Goal: Navigation & Orientation: Find specific page/section

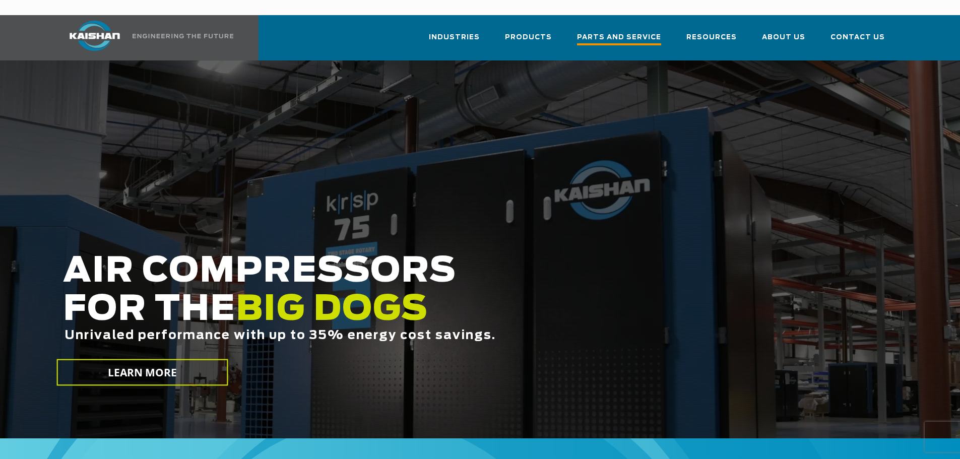
click at [597, 32] on span "Parts and Service" at bounding box center [619, 39] width 84 height 14
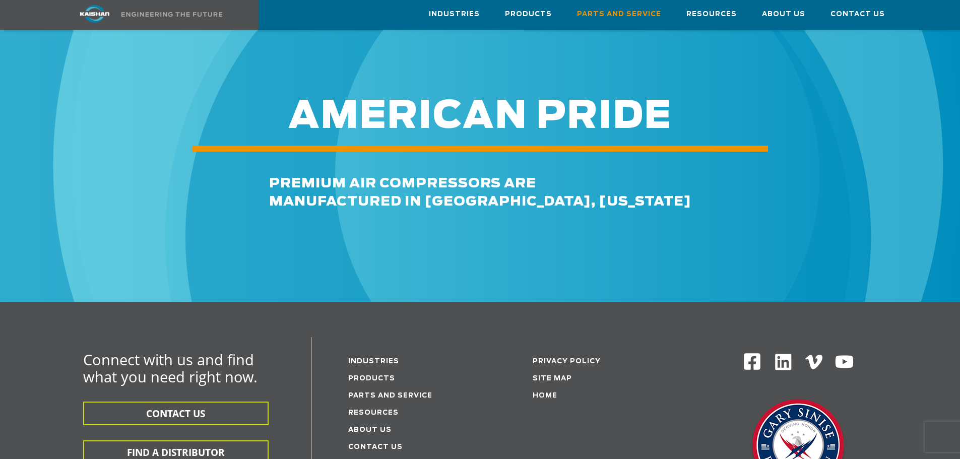
scroll to position [1369, 0]
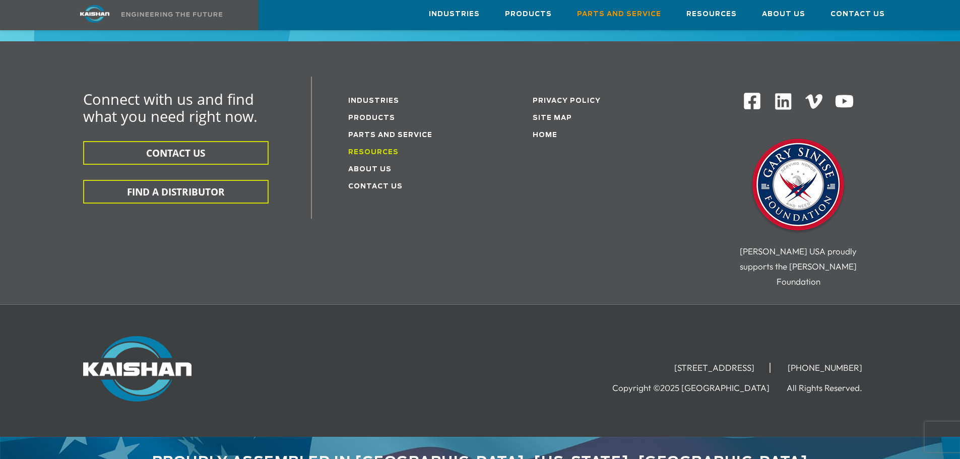
click at [375, 149] on link "Resources" at bounding box center [373, 152] width 50 height 7
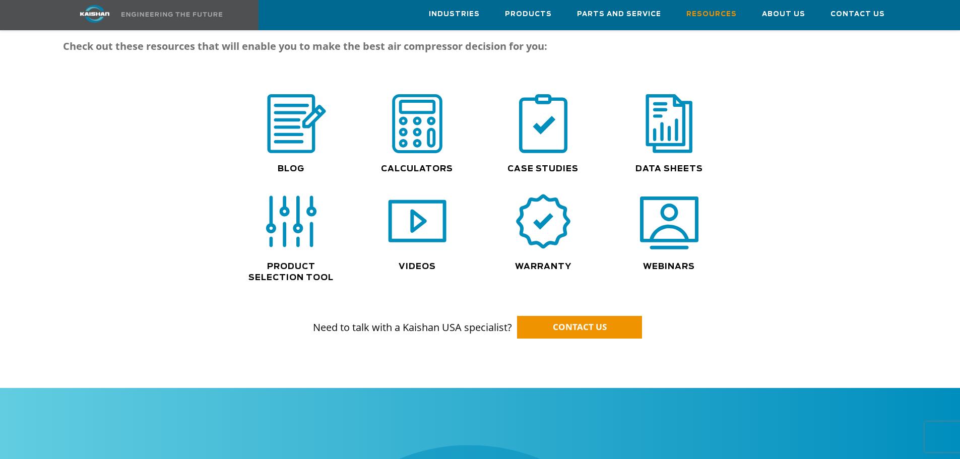
scroll to position [705, 0]
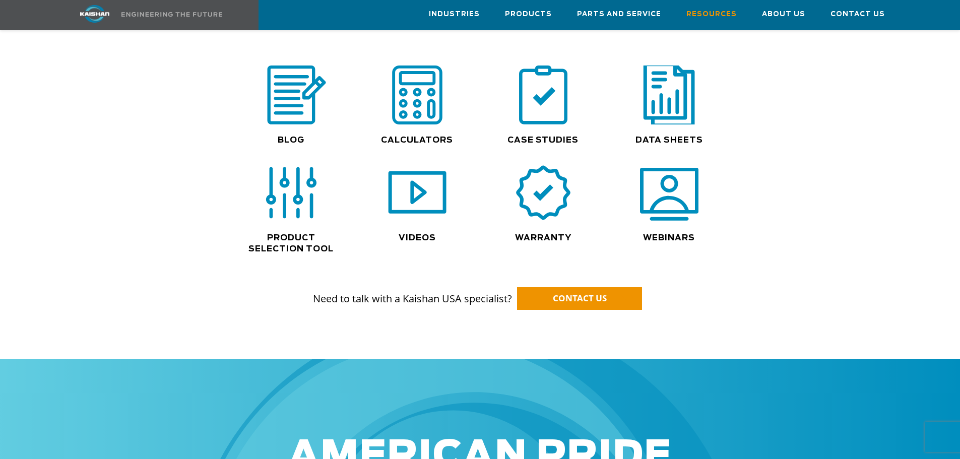
click at [676, 89] on img at bounding box center [669, 94] width 64 height 65
